Goal: Check status: Check status

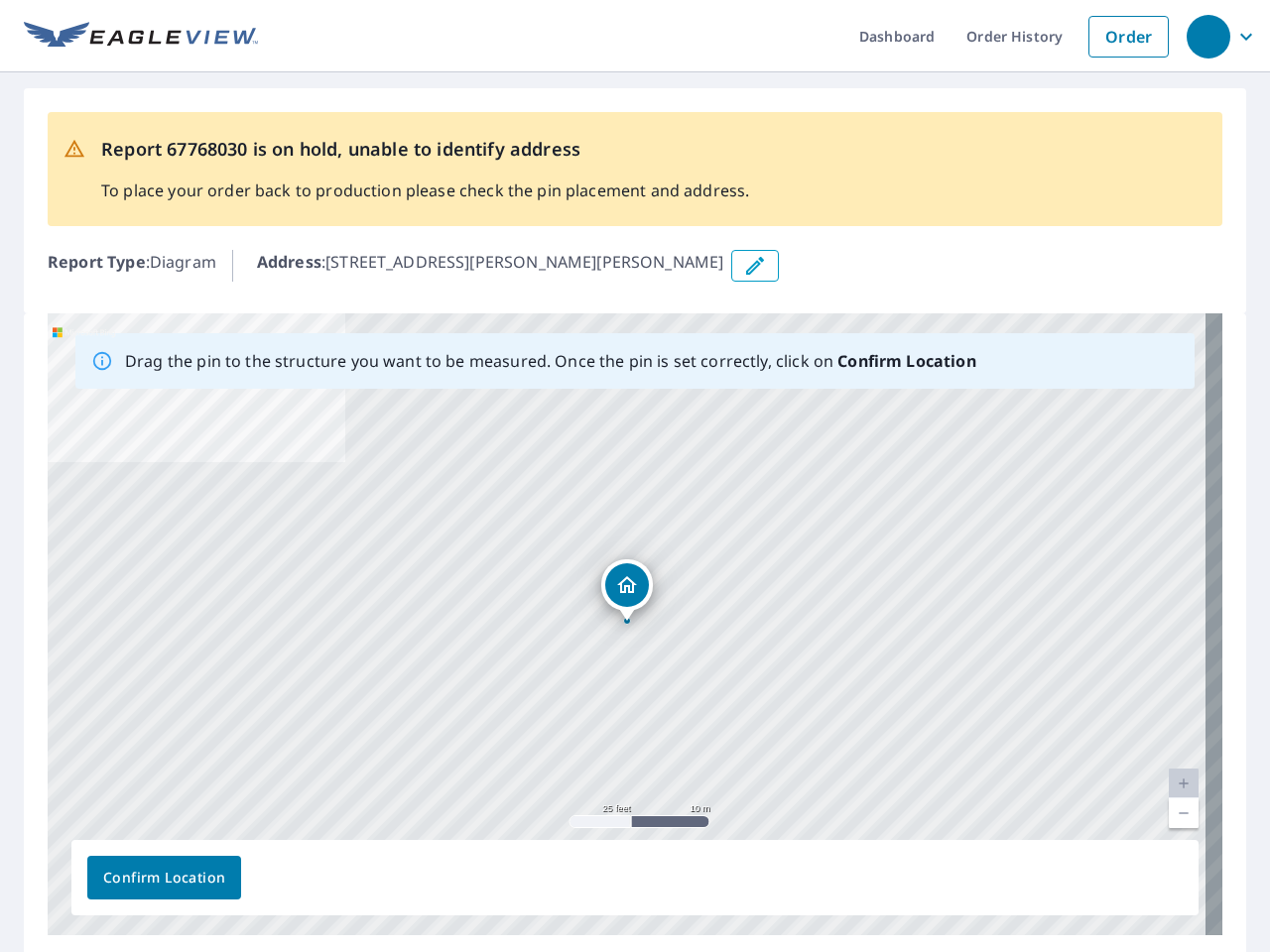
click at [635, 476] on div "[STREET_ADDRESS][PERSON_NAME][PERSON_NAME]" at bounding box center [635, 624] width 1174 height 621
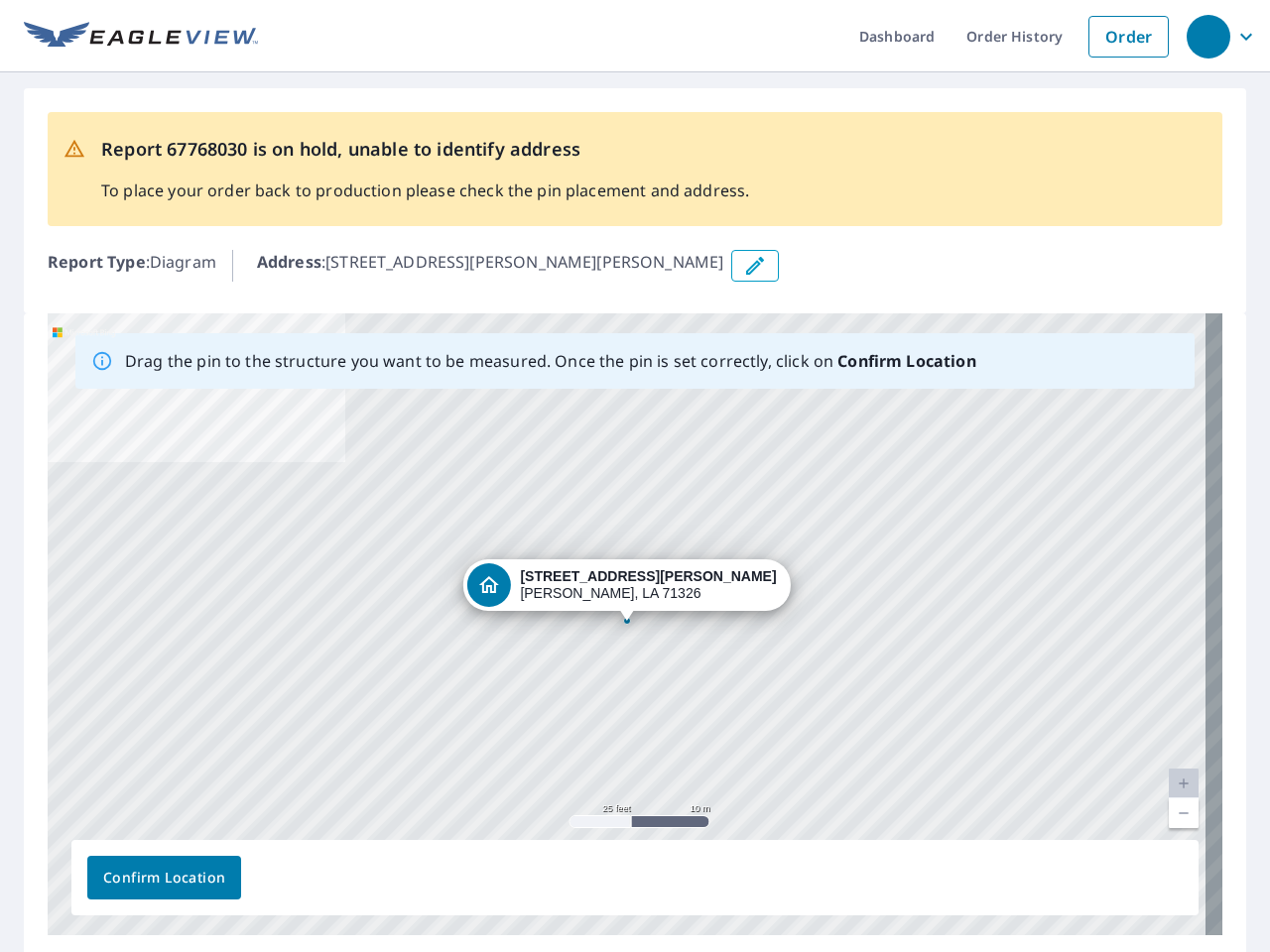
click at [1207, 36] on div "button" at bounding box center [1208, 37] width 44 height 44
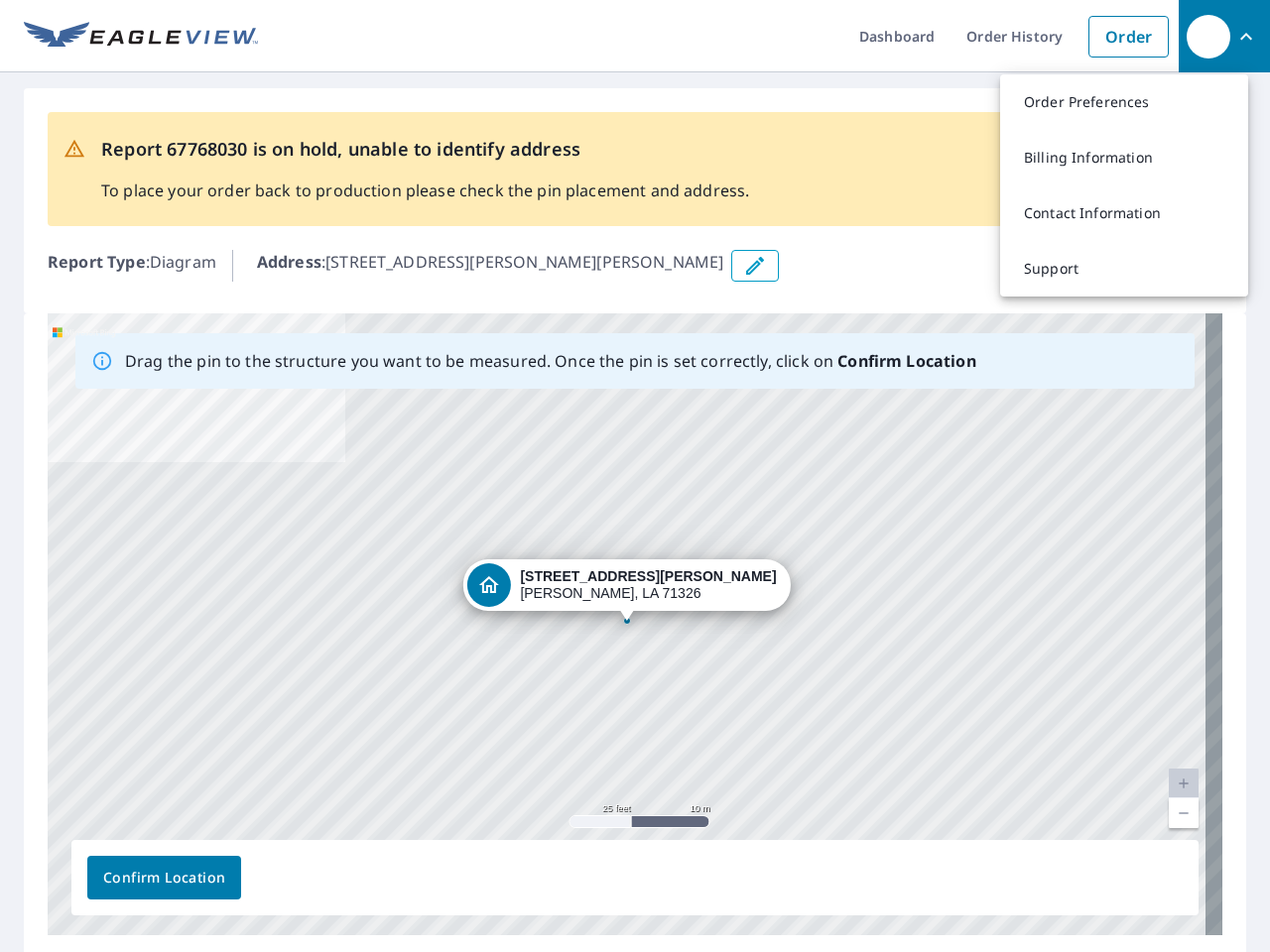
click at [742, 266] on icon "button" at bounding box center [754, 266] width 24 height 24
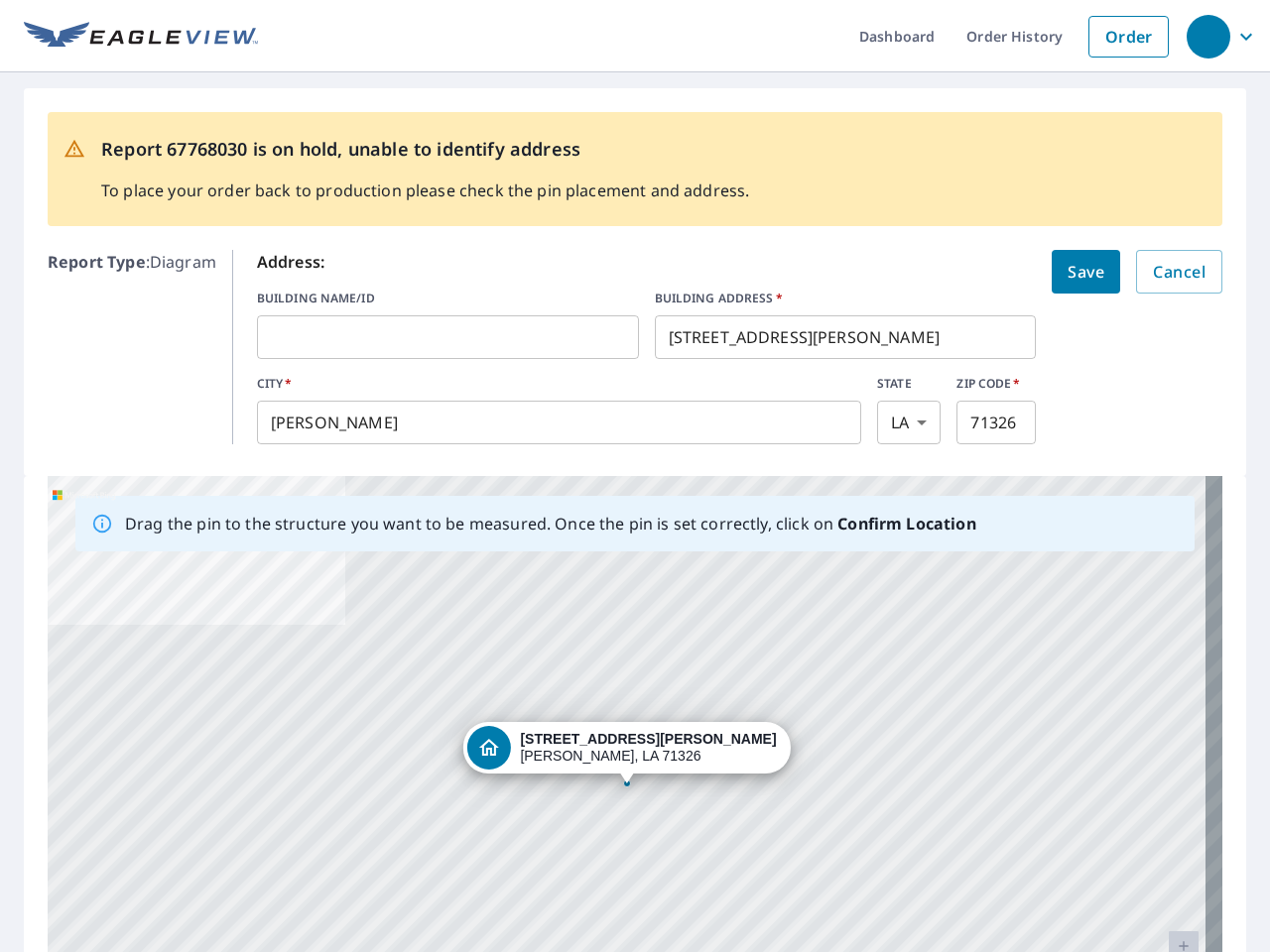
click at [626, 623] on div "[STREET_ADDRESS][PERSON_NAME][PERSON_NAME]" at bounding box center [635, 786] width 1174 height 621
click at [1166, 783] on div "[STREET_ADDRESS][PERSON_NAME][PERSON_NAME]" at bounding box center [635, 786] width 1174 height 621
click at [1166, 813] on div "[STREET_ADDRESS][PERSON_NAME][PERSON_NAME]" at bounding box center [635, 786] width 1174 height 621
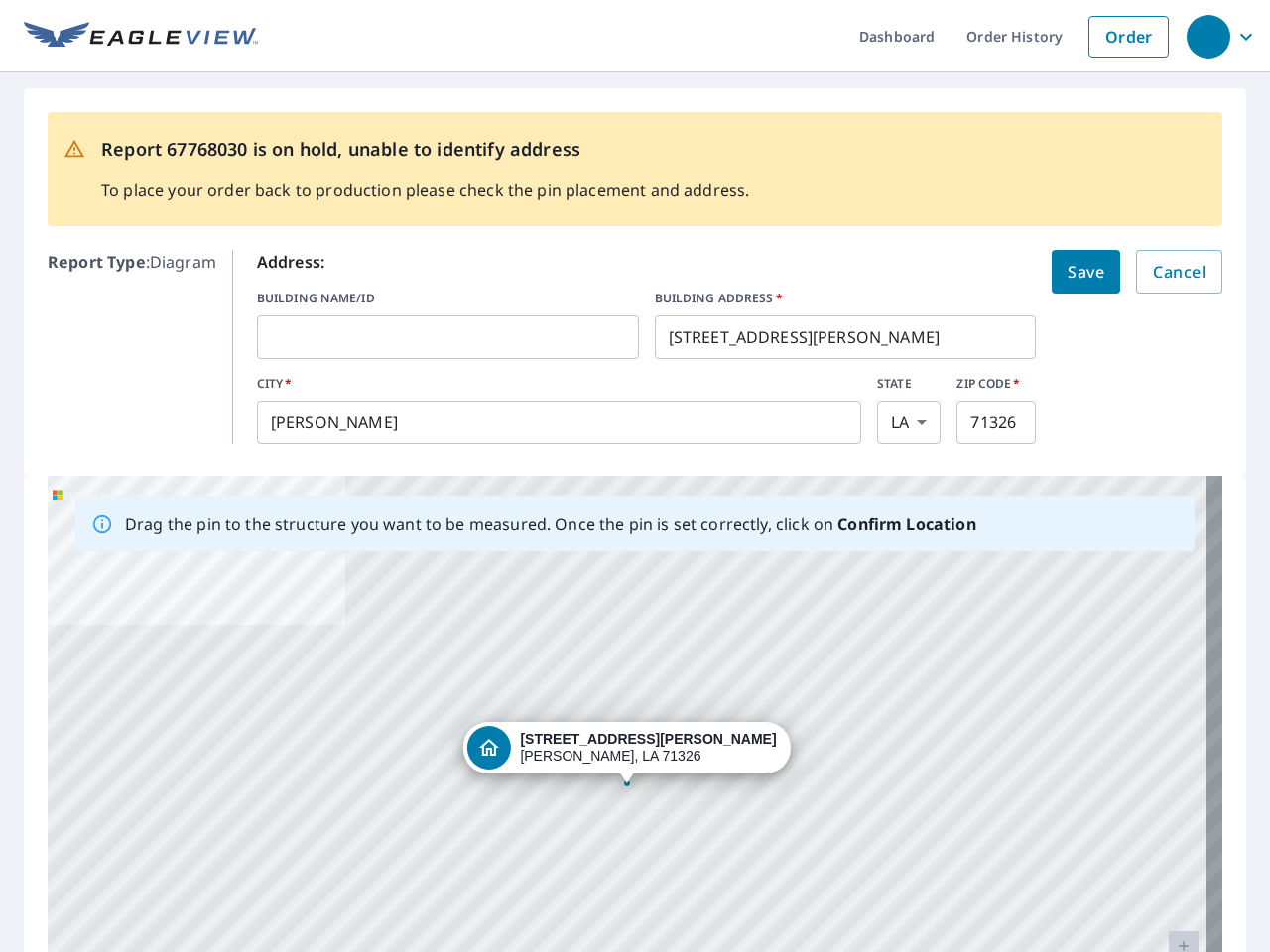
click at [164, 877] on div "[STREET_ADDRESS][PERSON_NAME][PERSON_NAME]" at bounding box center [635, 786] width 1174 height 621
